Goal: Information Seeking & Learning: Check status

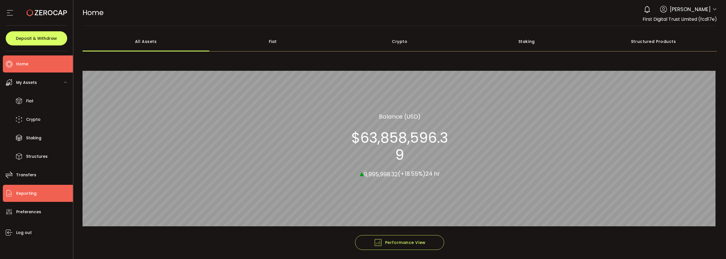
click at [41, 195] on li "Reporting" at bounding box center [38, 192] width 70 height 17
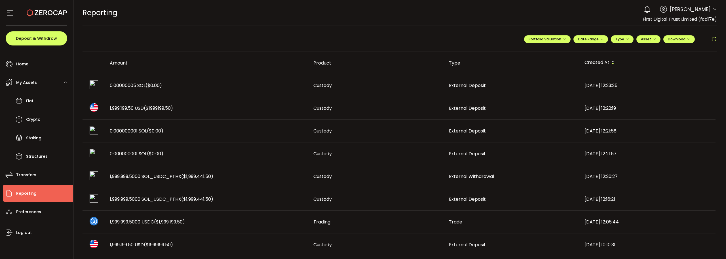
click at [171, 86] on div "0.00000005 SOL ($0.00)" at bounding box center [207, 85] width 204 height 7
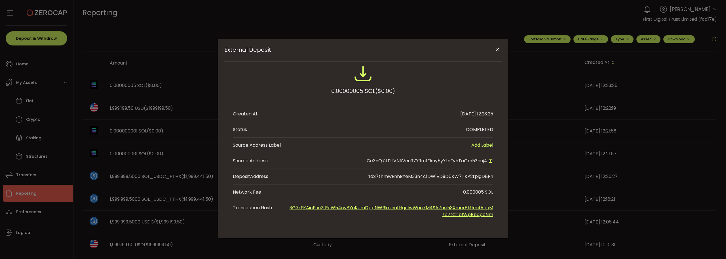
click at [327, 29] on div "External Deposit 0.00000005 SOL ($0.00) Created At [DATE] 12:23:25 Status COMPL…" at bounding box center [363, 129] width 726 height 259
click at [496, 50] on icon "Close" at bounding box center [498, 50] width 6 height 6
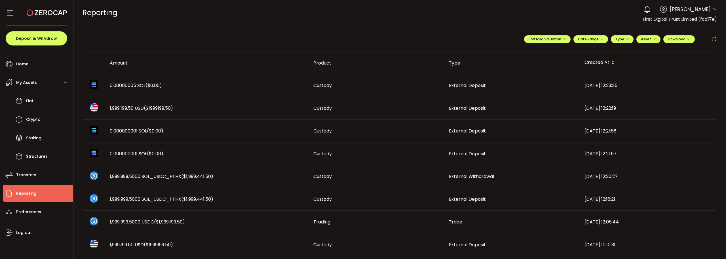
click at [147, 107] on span "($1999199.50)" at bounding box center [158, 108] width 29 height 7
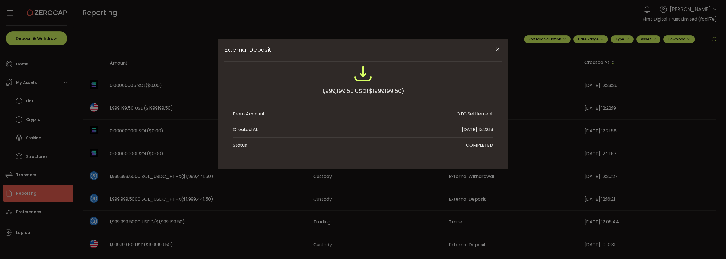
click at [502, 51] on button "Close" at bounding box center [498, 50] width 10 height 10
